Goal: Find specific page/section: Find specific page/section

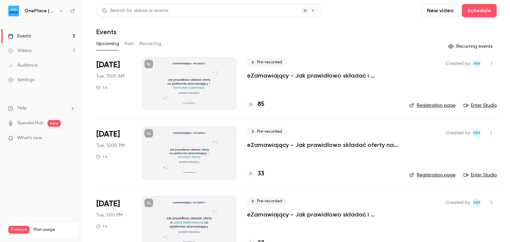
click at [43, 37] on link "Events 3" at bounding box center [41, 36] width 83 height 15
